Goal: Task Accomplishment & Management: Use online tool/utility

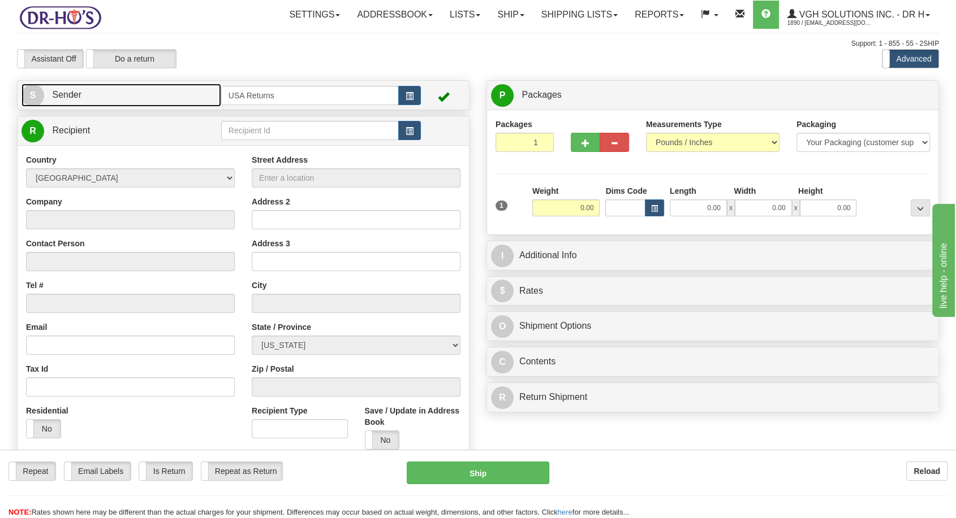
click at [41, 92] on span "S" at bounding box center [32, 95] width 23 height 23
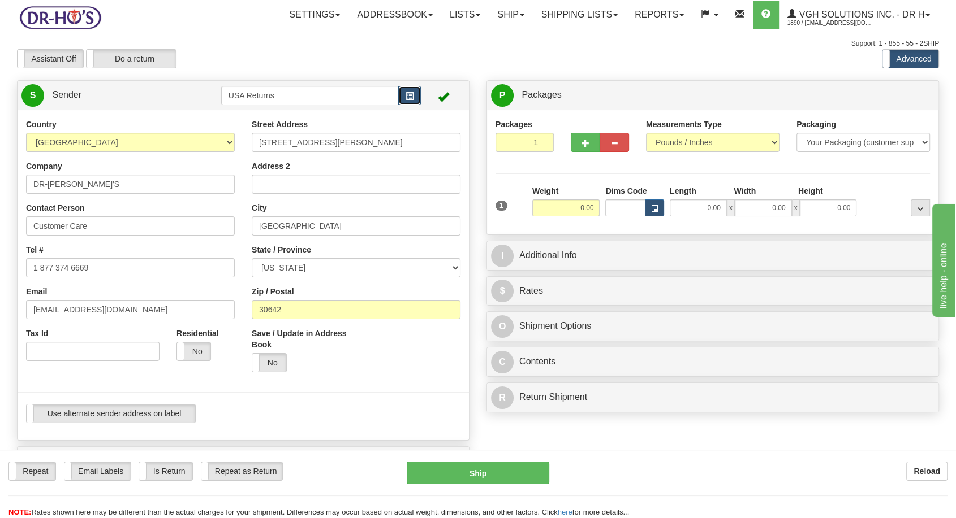
click at [412, 96] on span "button" at bounding box center [409, 96] width 8 height 7
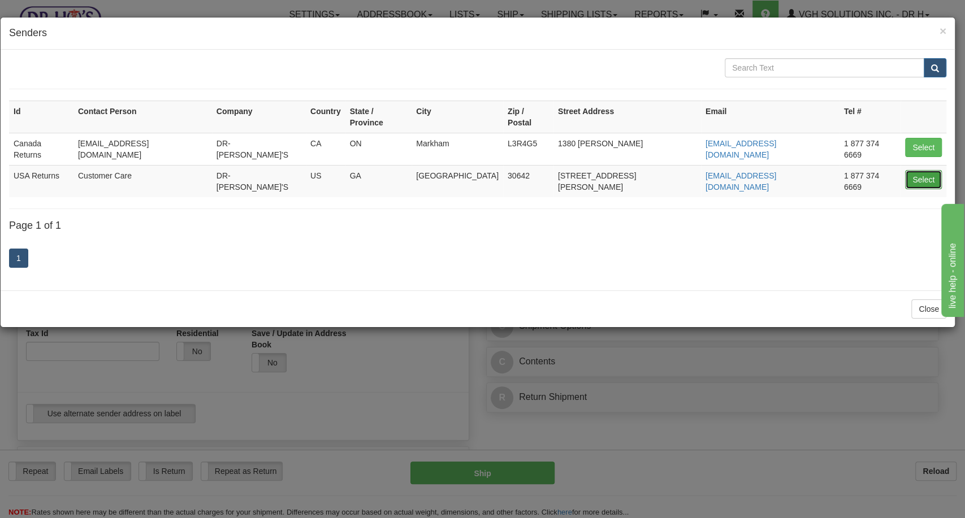
click at [923, 170] on button "Select" at bounding box center [923, 179] width 37 height 19
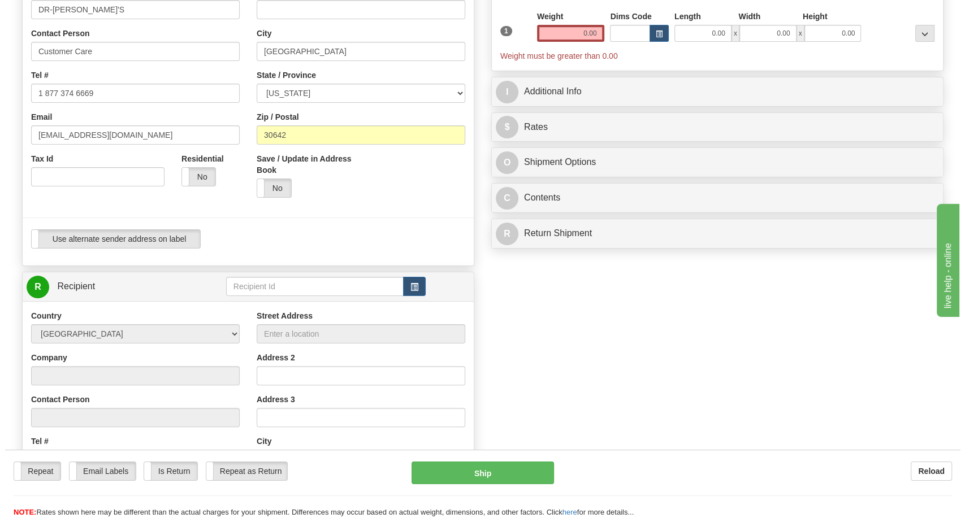
scroll to position [251, 0]
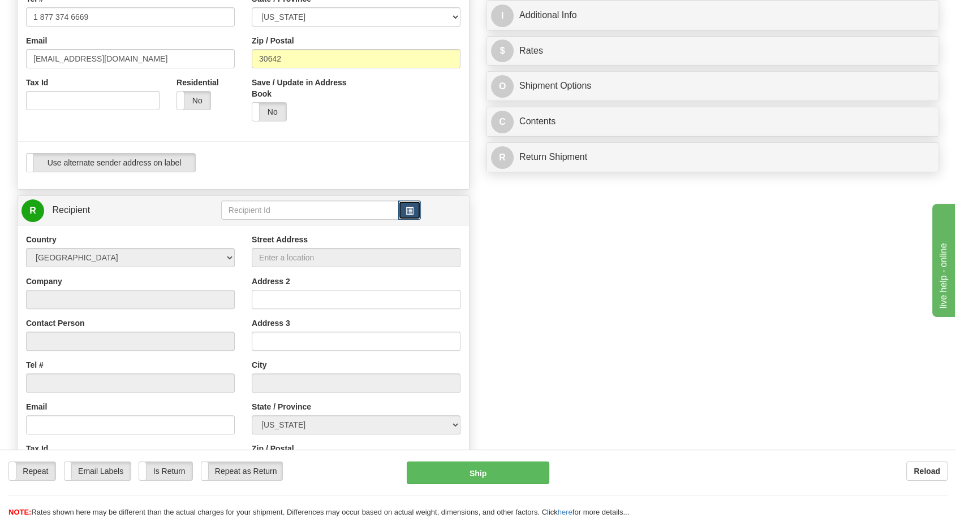
click at [407, 209] on span "button" at bounding box center [409, 211] width 8 height 7
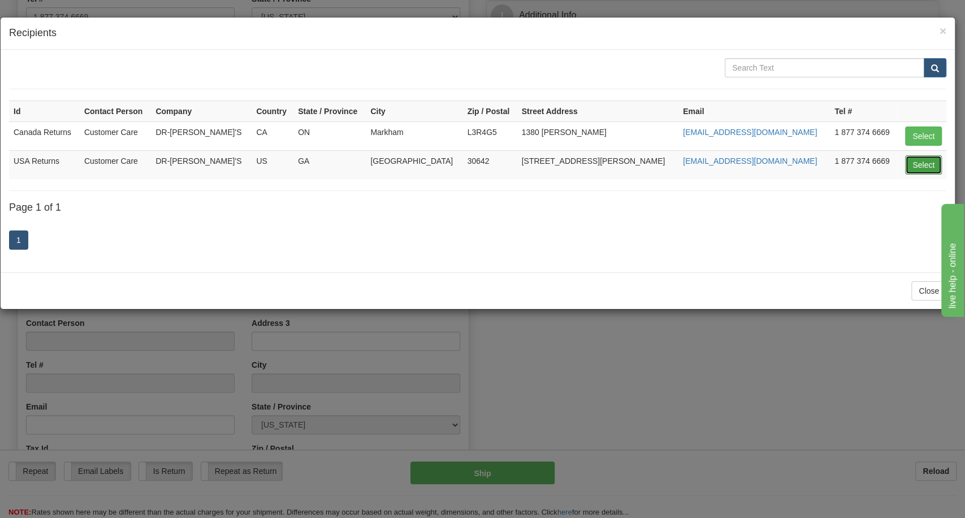
click at [932, 166] on button "Select" at bounding box center [923, 164] width 37 height 19
type input "USA Returns"
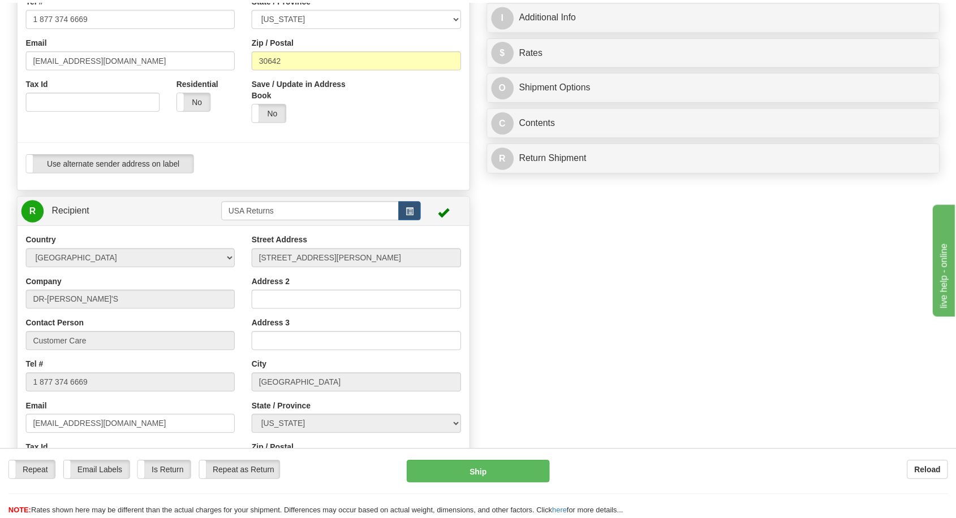
scroll to position [0, 0]
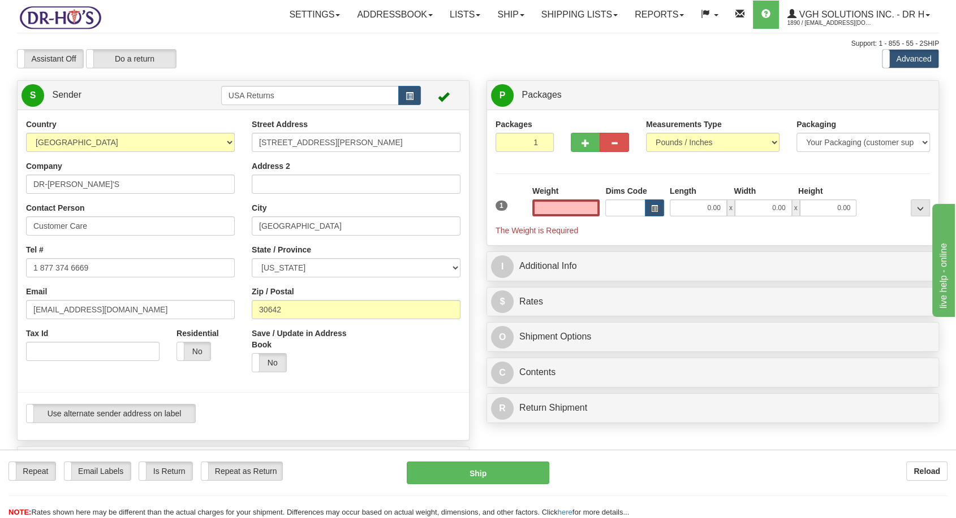
type input "0.00"
click at [59, 185] on input "DR-[PERSON_NAME]'S" at bounding box center [130, 184] width 209 height 19
paste input "[PERSON_NAME]"
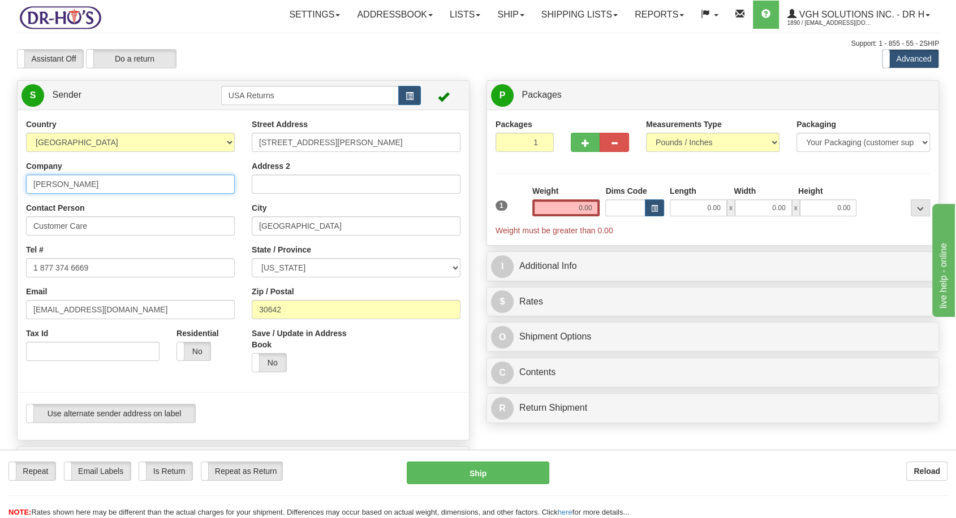
type input "[PERSON_NAME]"
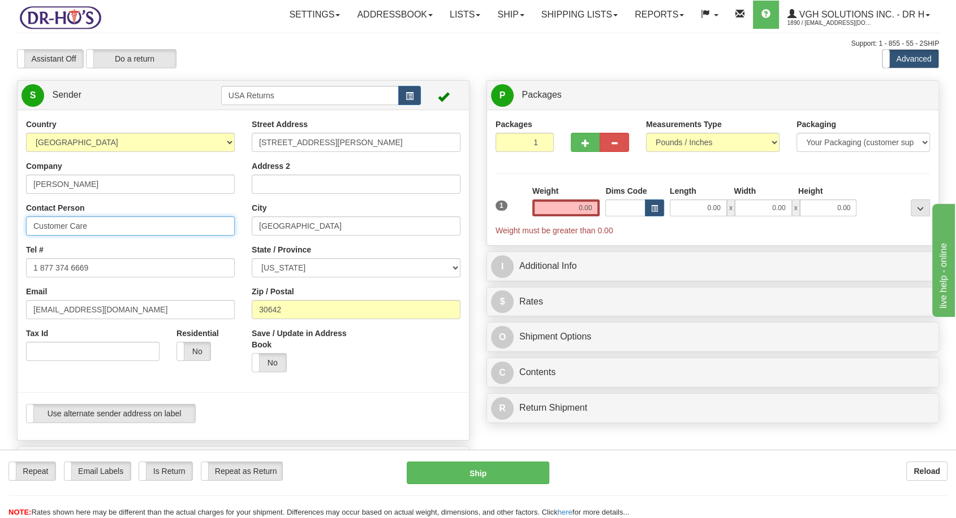
click at [98, 230] on input "Customer Care" at bounding box center [130, 226] width 209 height 19
click at [104, 271] on input "1 877 374 6669" at bounding box center [130, 267] width 209 height 19
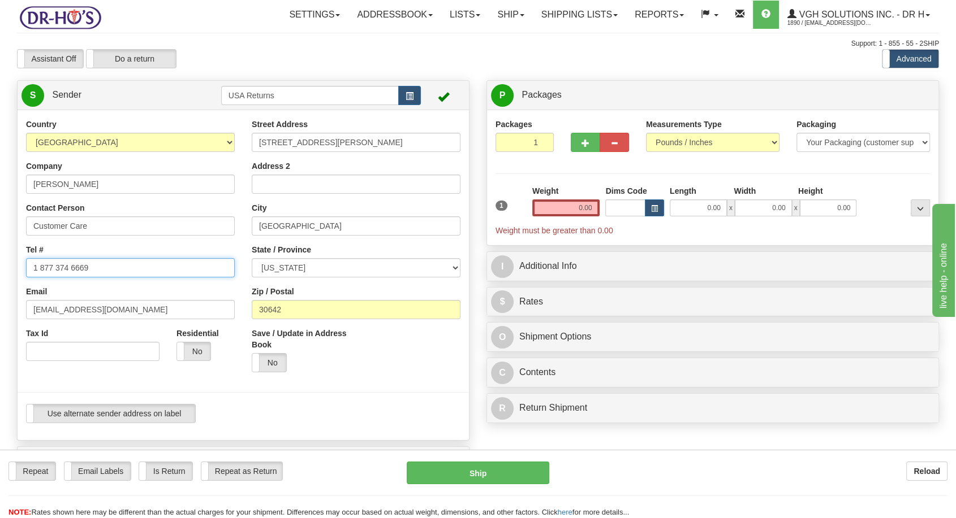
paste input "7182257172"
type input "7182257172"
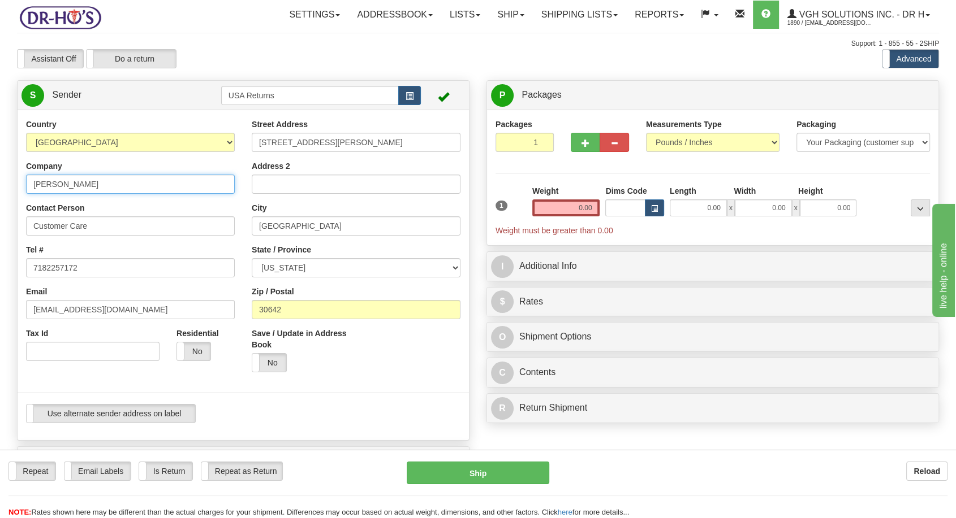
click at [87, 184] on input "[PERSON_NAME]" at bounding box center [130, 184] width 209 height 19
paste input "7182257172"
type input "[PERSON_NAME]"
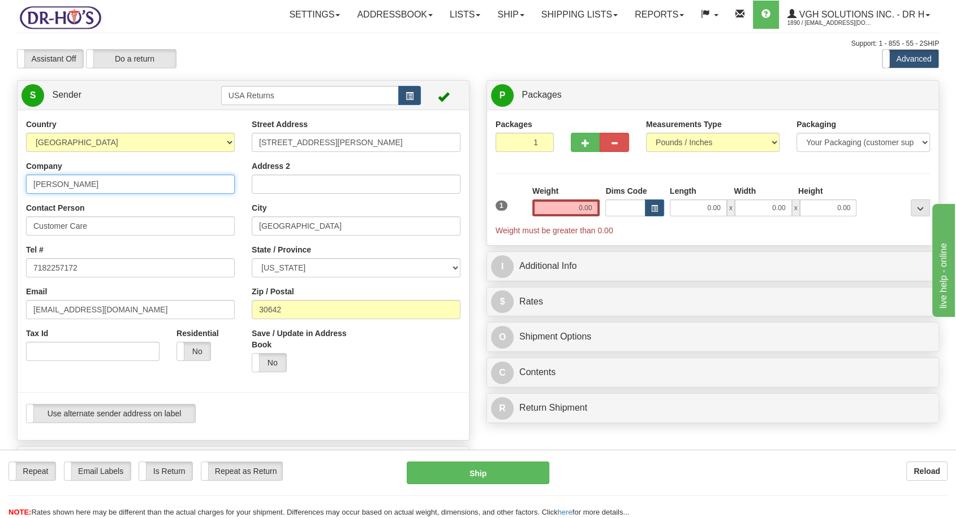
click at [83, 186] on input "[PERSON_NAME]" at bounding box center [130, 184] width 209 height 19
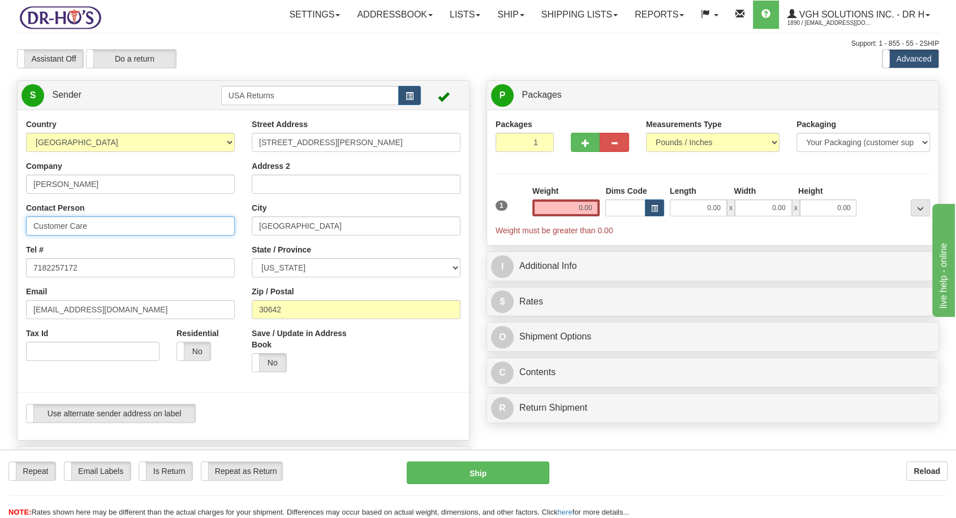
click at [70, 222] on input "Customer Care" at bounding box center [130, 226] width 209 height 19
paste input "[PERSON_NAME]"
type input "[PERSON_NAME]"
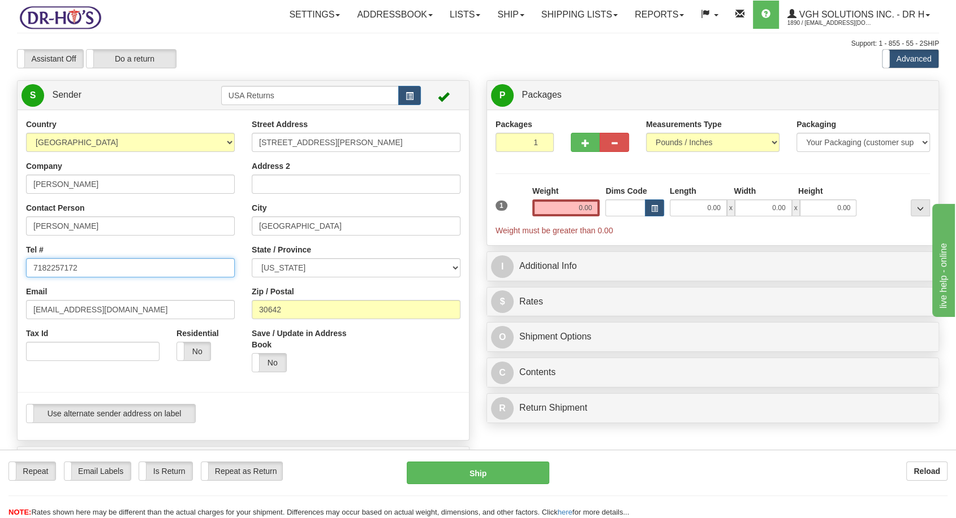
click at [146, 274] on input "7182257172" at bounding box center [130, 267] width 209 height 19
click at [123, 307] on input "[EMAIL_ADDRESS][DOMAIN_NAME]" at bounding box center [130, 309] width 209 height 19
click at [122, 308] on input "[EMAIL_ADDRESS][DOMAIN_NAME]" at bounding box center [130, 309] width 209 height 19
paste input "[EMAIL_ADDRESS]"
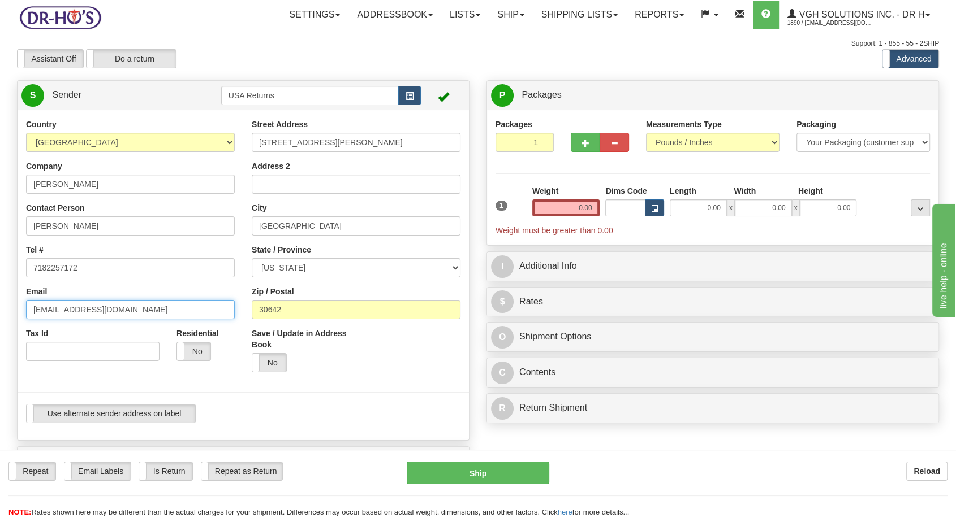
type input "[EMAIL_ADDRESS][DOMAIN_NAME]"
click at [340, 140] on input "[STREET_ADDRESS][PERSON_NAME]" at bounding box center [356, 142] width 209 height 19
paste input "[STREET_ADDRESS]"
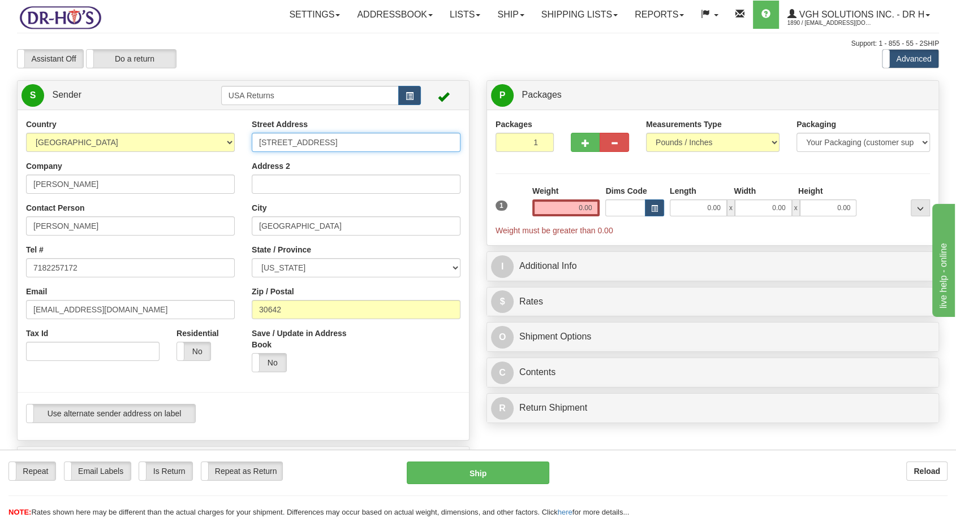
type input "[STREET_ADDRESS]"
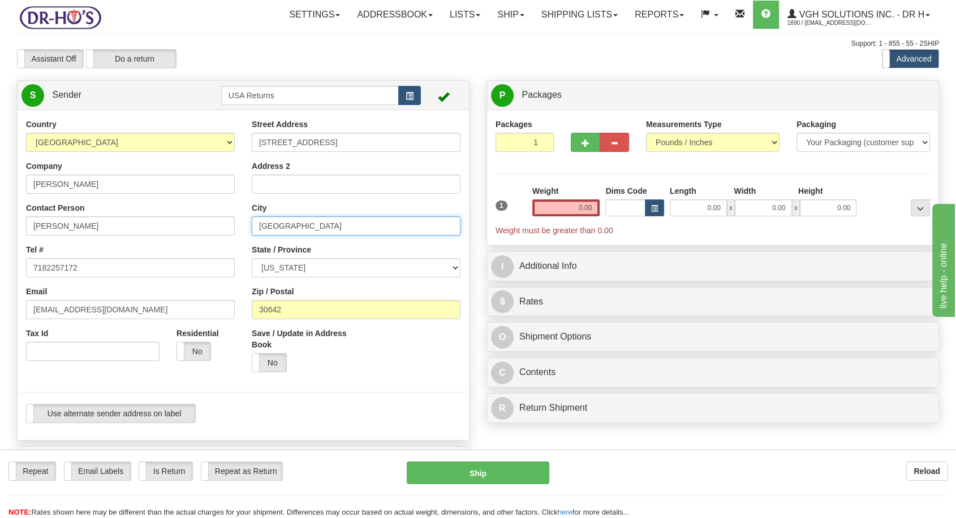
click at [309, 217] on input "[GEOGRAPHIC_DATA]" at bounding box center [356, 226] width 209 height 19
paste input "[GEOGRAPHIC_DATA]"
type input "[GEOGRAPHIC_DATA]"
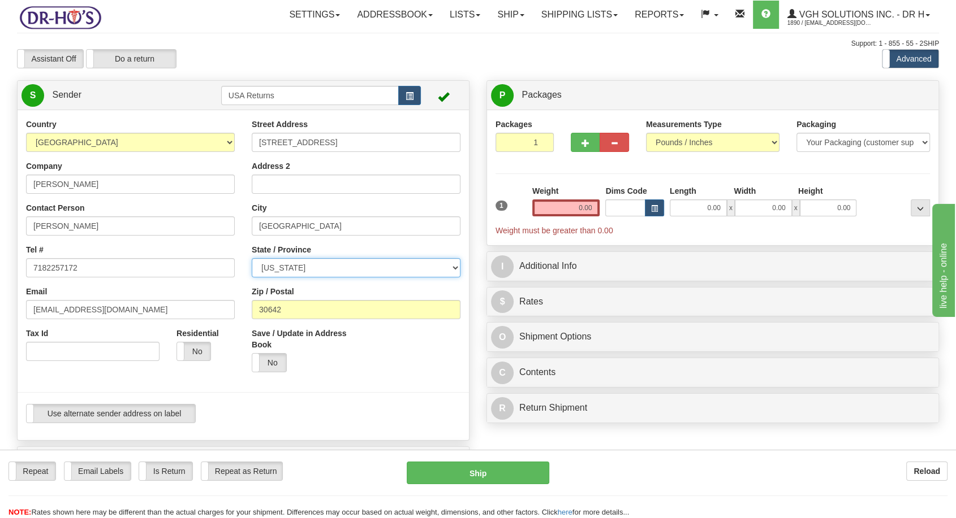
click at [304, 273] on select "[US_STATE] [US_STATE] [US_STATE] [US_STATE] Armed Forces America Armed Forces E…" at bounding box center [356, 267] width 209 height 19
click at [440, 266] on select "[US_STATE] [US_STATE] [US_STATE] [US_STATE] Armed Forces America Armed Forces E…" at bounding box center [356, 267] width 209 height 19
select select "NY"
click at [252, 258] on select "[US_STATE] [US_STATE] [US_STATE] [US_STATE] Armed Forces America Armed Forces E…" at bounding box center [356, 267] width 209 height 19
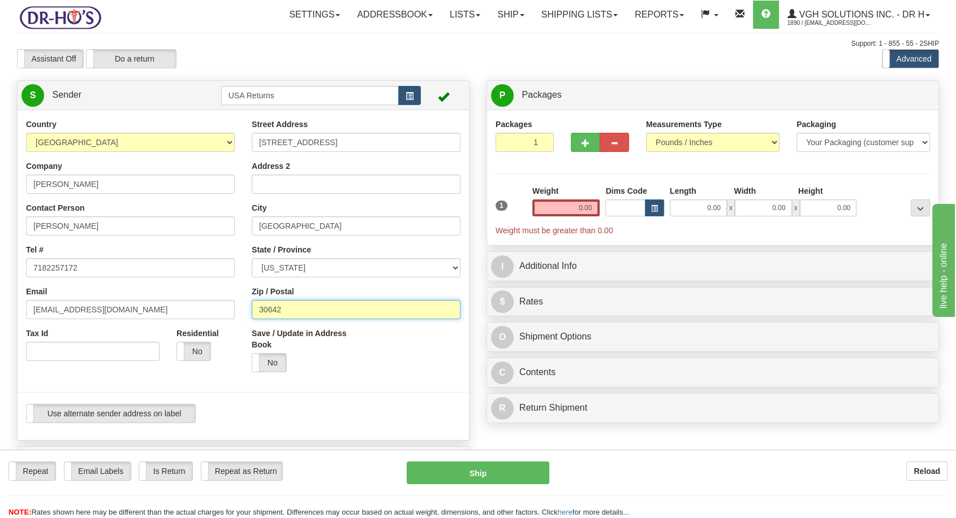
click at [288, 313] on input "30642" at bounding box center [356, 309] width 209 height 19
paste input "11364"
type input "11364"
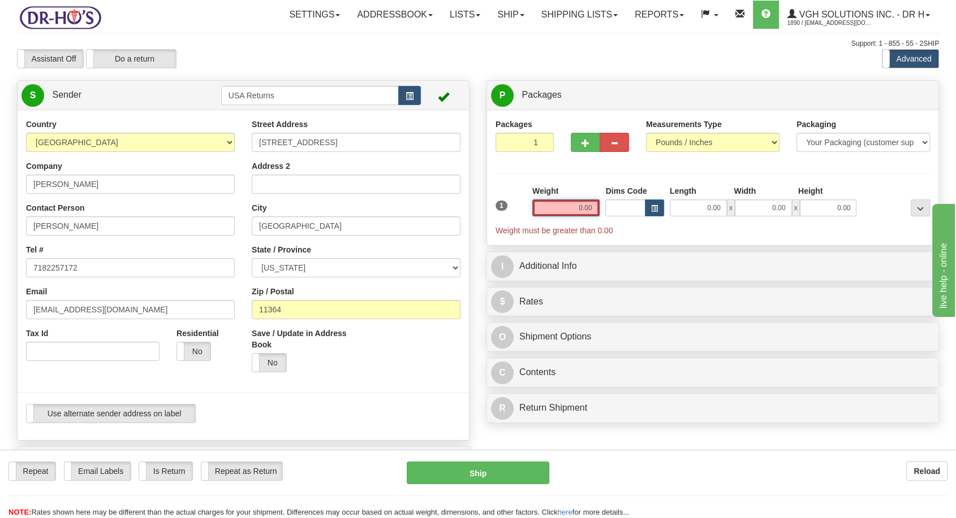
click at [583, 209] on input "0.00" at bounding box center [566, 208] width 68 height 17
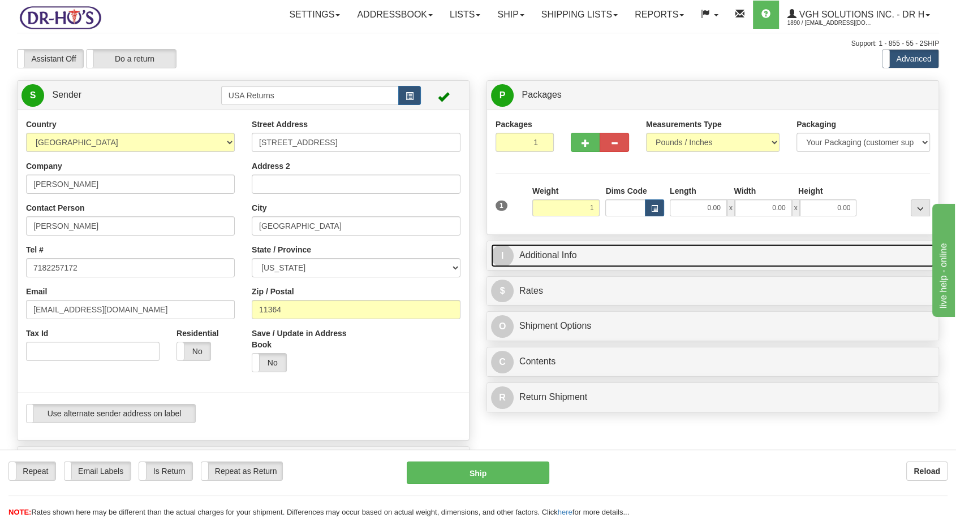
type input "1.00"
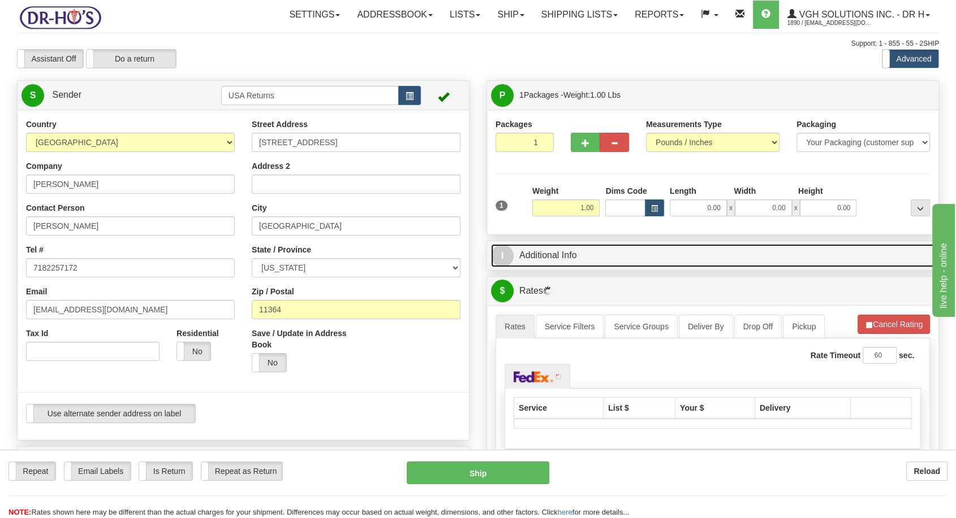
drag, startPoint x: 590, startPoint y: 260, endPoint x: 592, endPoint y: 269, distance: 9.2
click at [590, 260] on link "I Additional Info" at bounding box center [712, 255] width 443 height 23
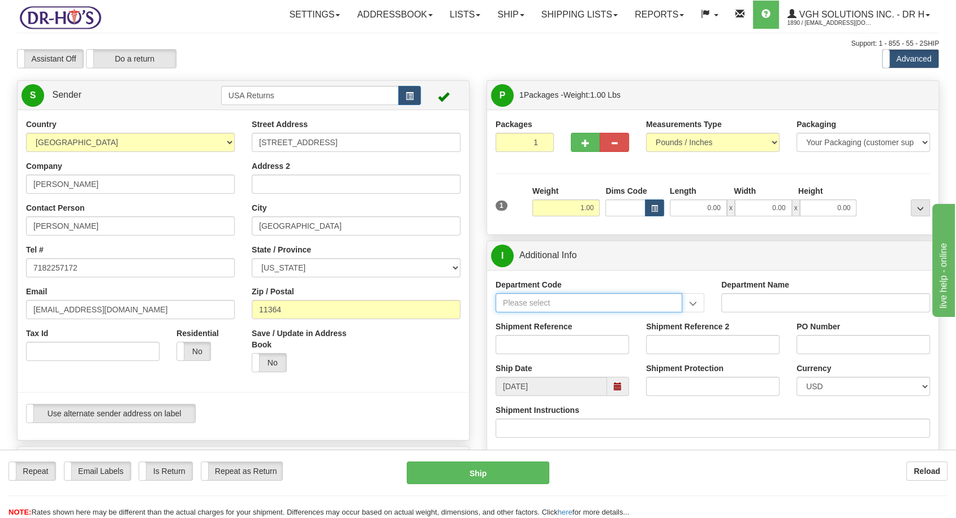
click at [511, 295] on input "Department Code" at bounding box center [588, 302] width 187 height 19
click at [538, 339] on input "Shipment Reference" at bounding box center [561, 344] width 133 height 19
paste input "1193839"
click at [612, 382] on span at bounding box center [618, 386] width 22 height 19
type input "1193839"
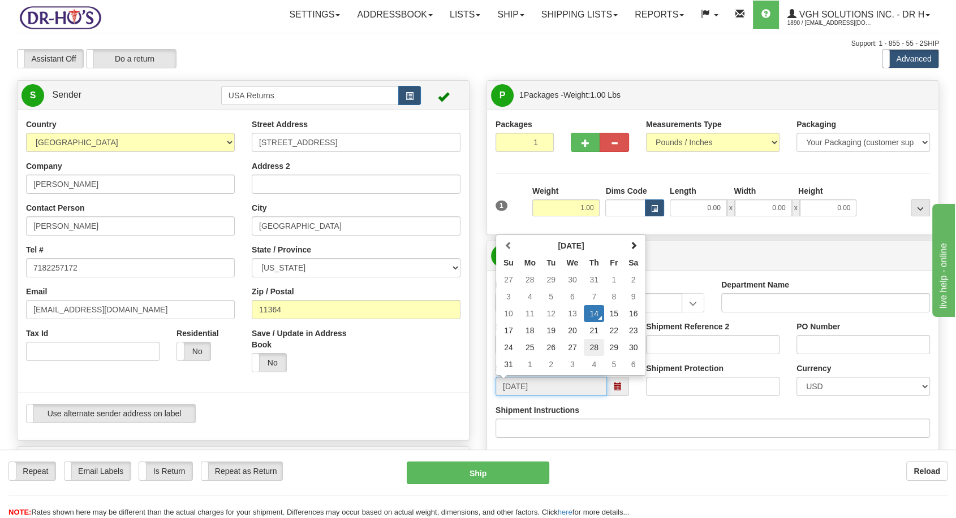
click at [594, 340] on td "28" at bounding box center [593, 347] width 20 height 17
type input "[DATE]"
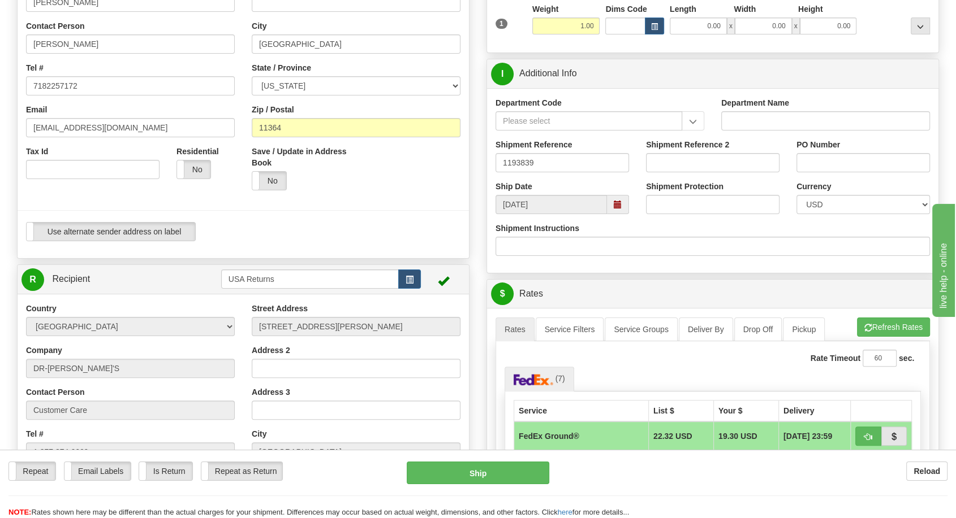
scroll to position [126, 0]
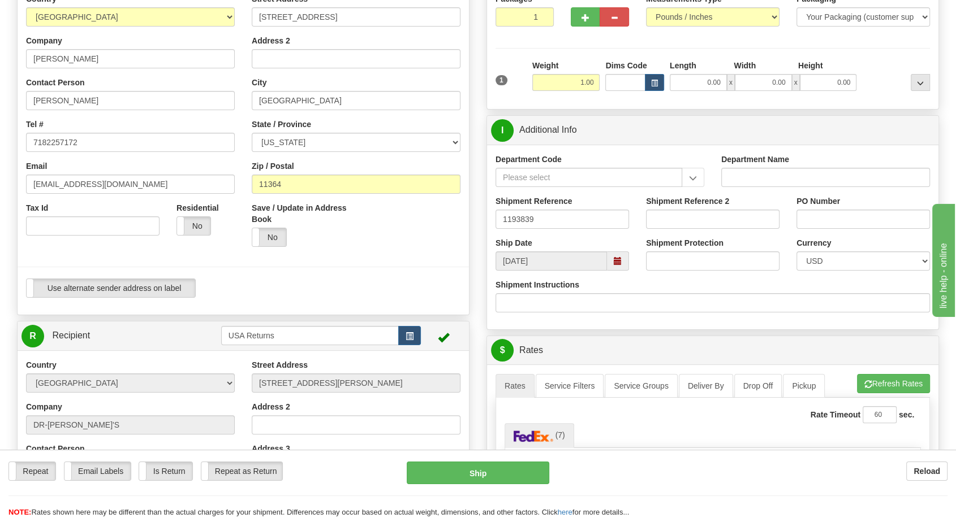
click at [615, 263] on span at bounding box center [617, 261] width 8 height 8
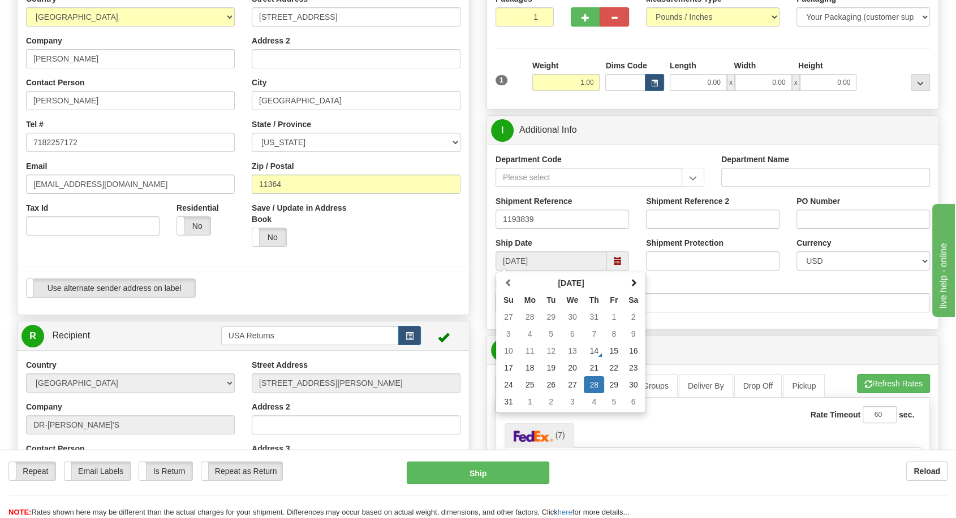
click at [651, 440] on ul "(7)" at bounding box center [712, 435] width 416 height 24
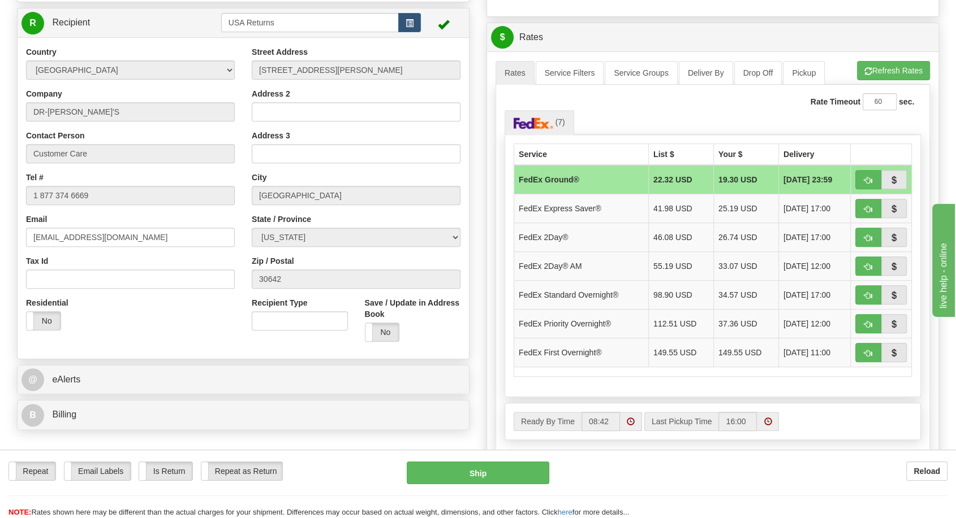
scroll to position [439, 0]
click at [180, 465] on label "Is Return" at bounding box center [165, 471] width 53 height 18
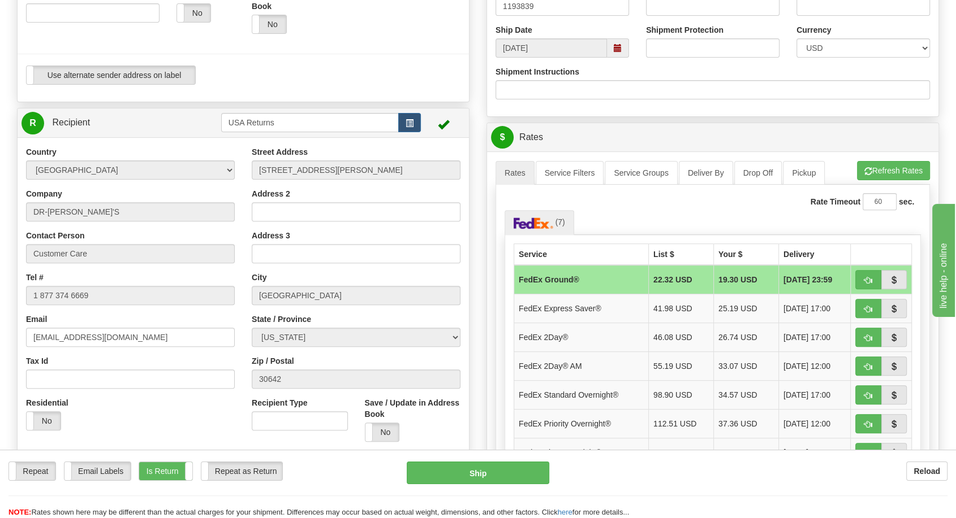
scroll to position [314, 0]
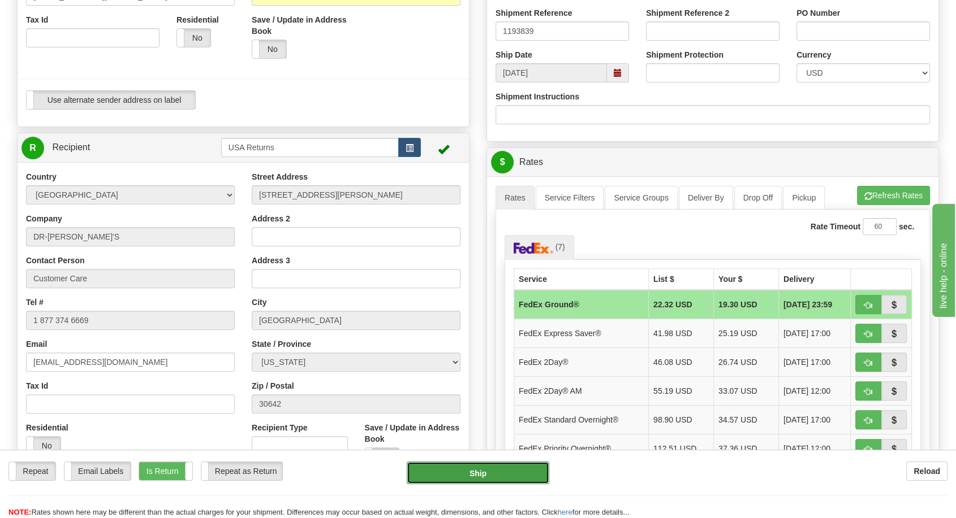
click at [485, 473] on button "Ship" at bounding box center [478, 473] width 142 height 23
type input "92"
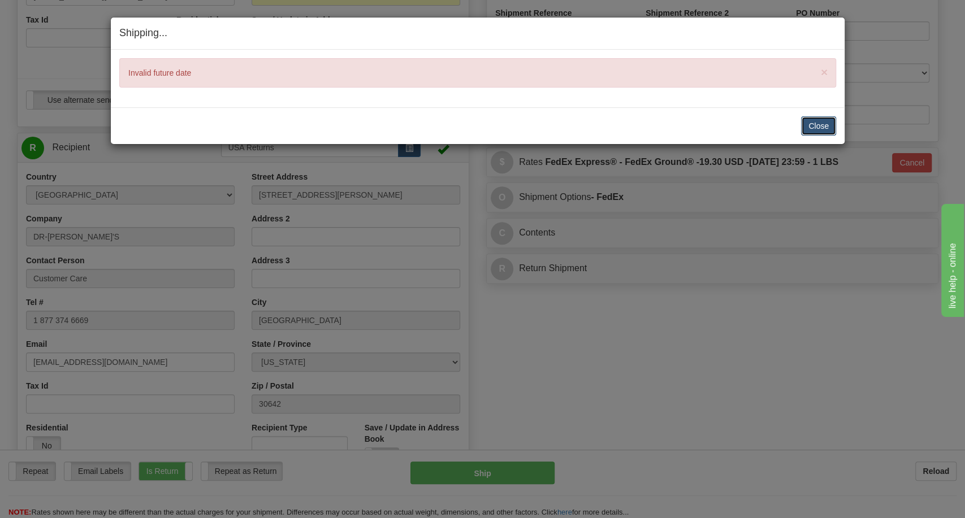
click at [805, 123] on button "Close" at bounding box center [818, 125] width 35 height 19
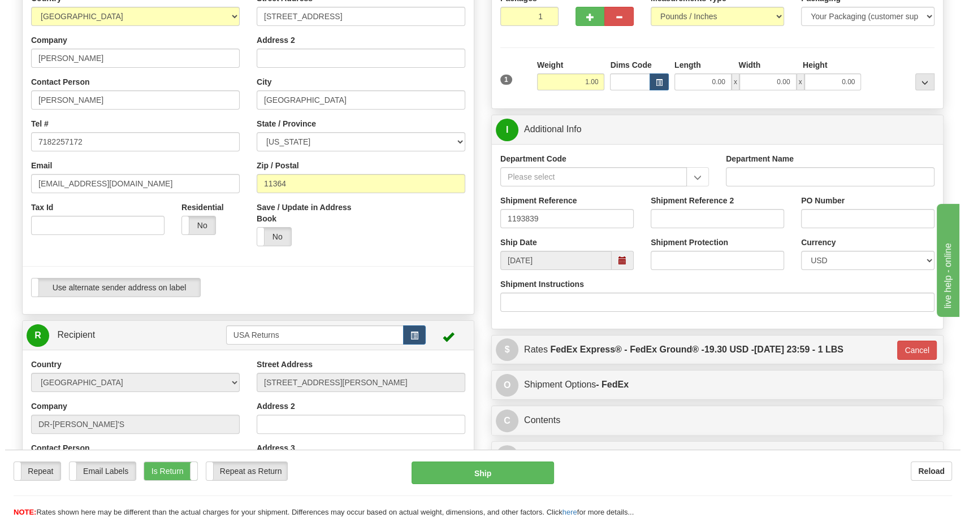
scroll to position [126, 0]
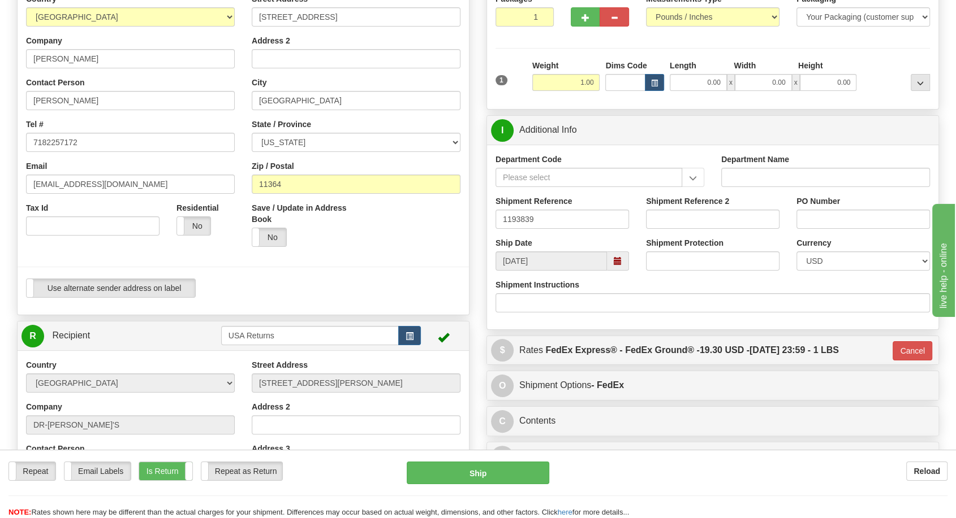
click at [614, 259] on span at bounding box center [617, 261] width 8 height 8
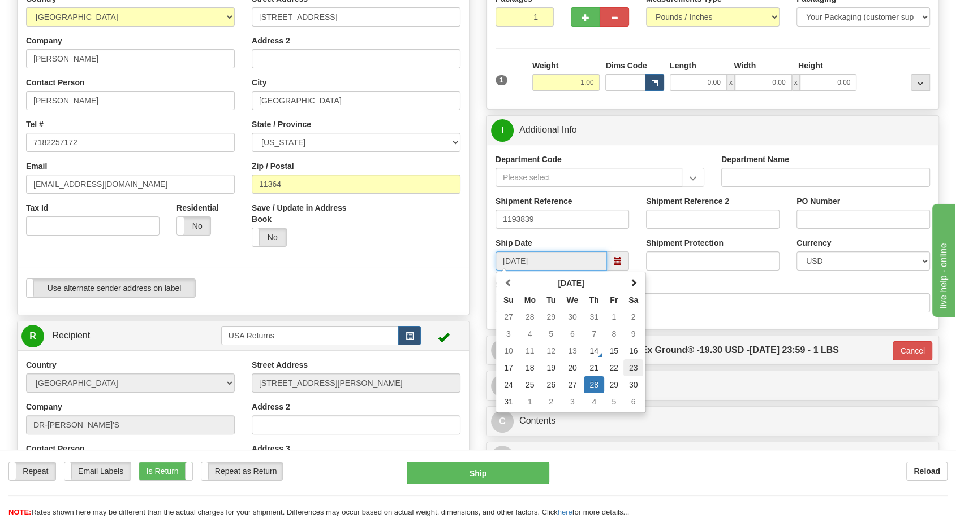
click at [628, 365] on td "23" at bounding box center [633, 368] width 20 height 17
type input "[DATE]"
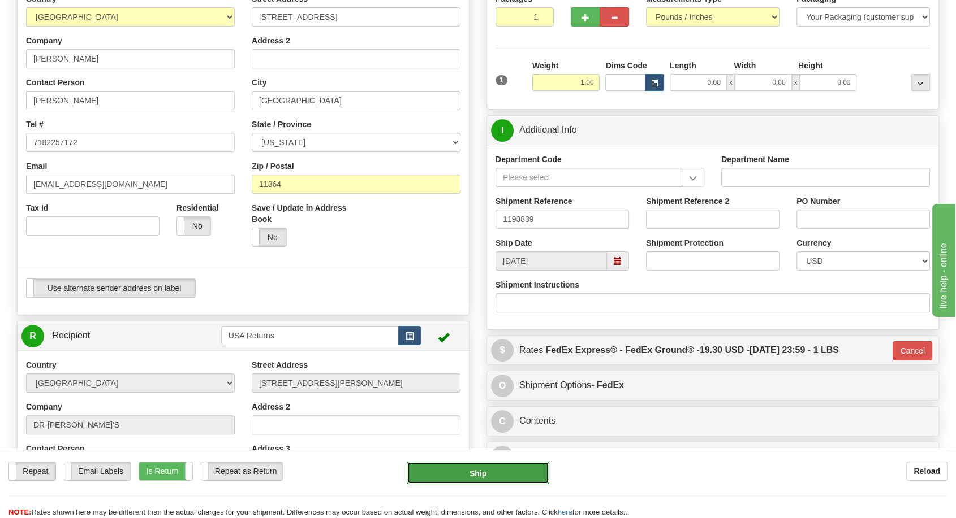
click at [489, 472] on button "Ship" at bounding box center [478, 473] width 142 height 23
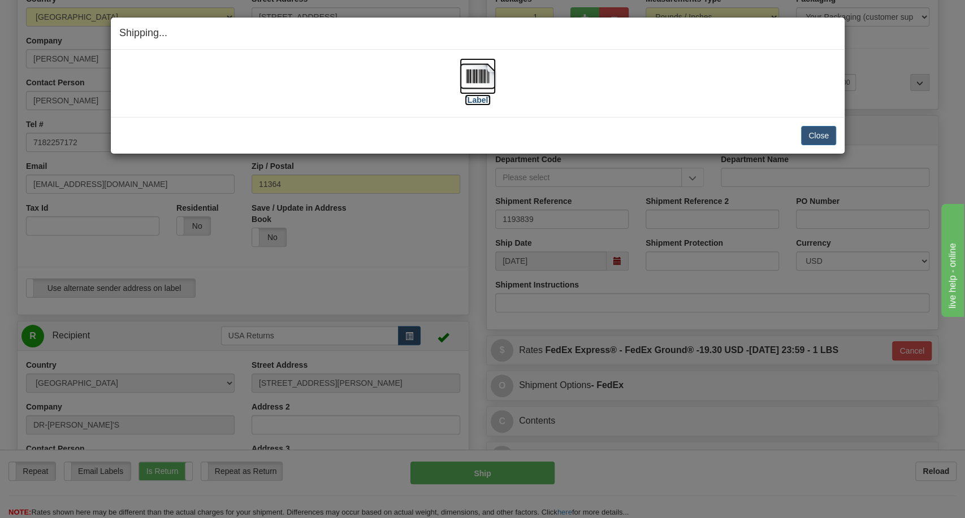
click at [474, 100] on label "[Label]" at bounding box center [478, 99] width 26 height 11
